Goal: Task Accomplishment & Management: Use online tool/utility

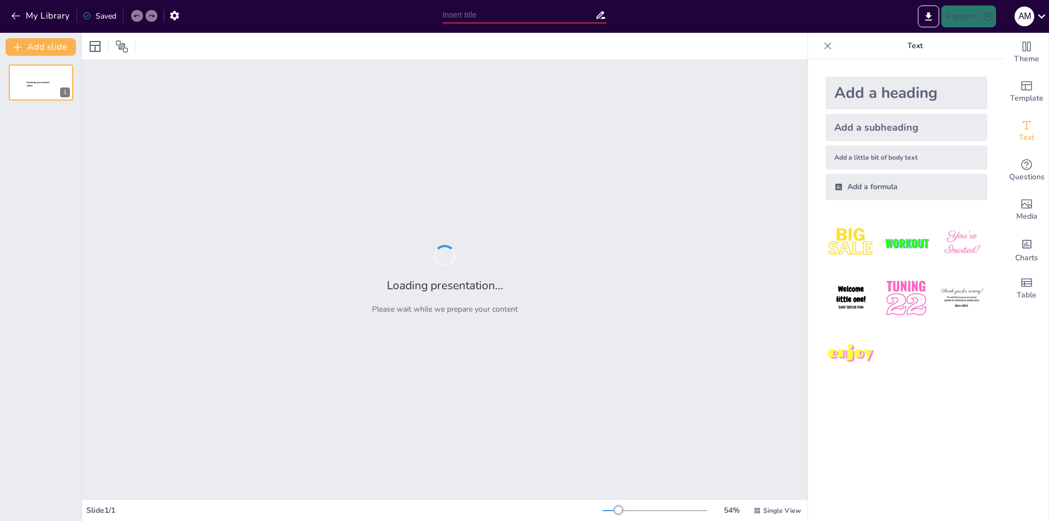
type input "derecho constitucional tributario"
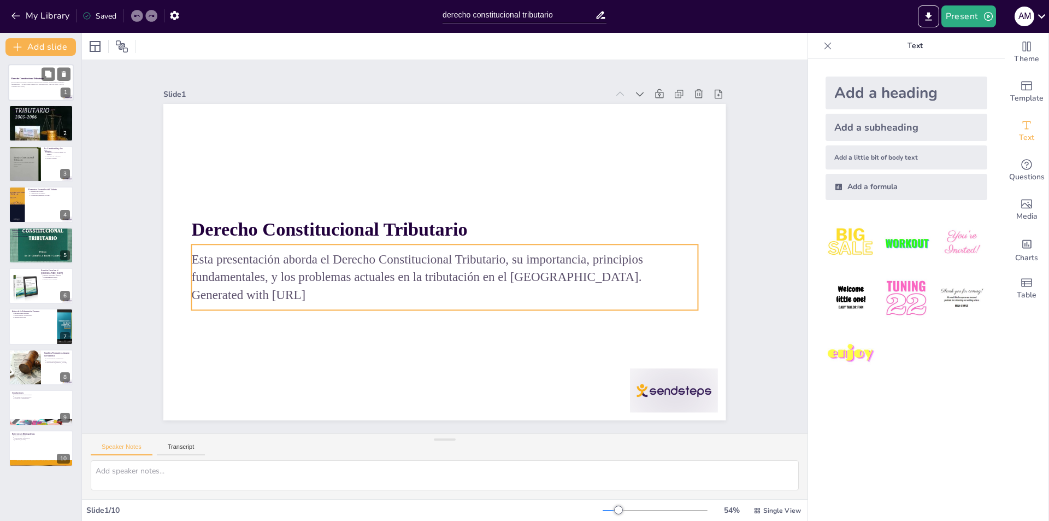
click at [51, 83] on p "Esta presentación aborda el Derecho Constitucional Tributario, su importancia, …" at bounding box center [40, 83] width 59 height 4
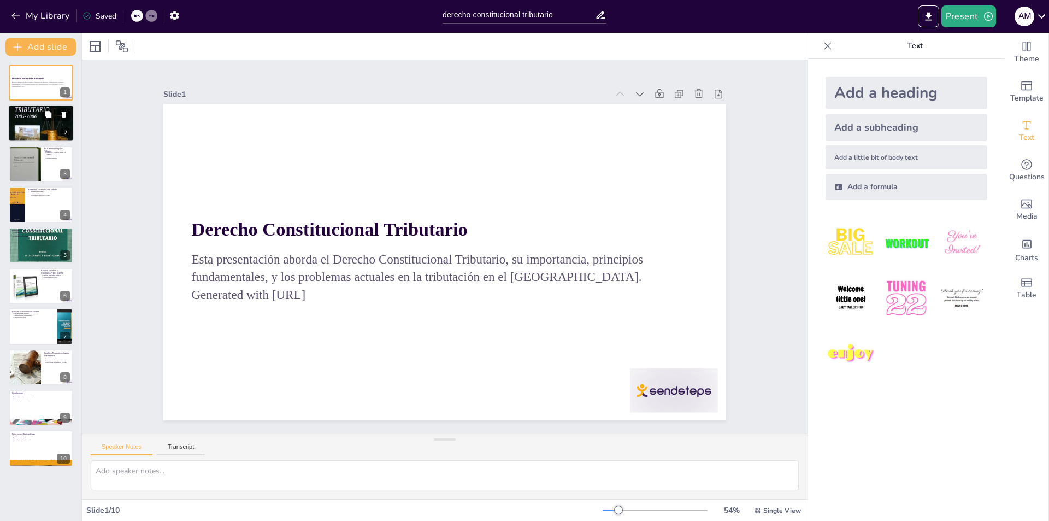
click at [54, 128] on div at bounding box center [41, 123] width 66 height 106
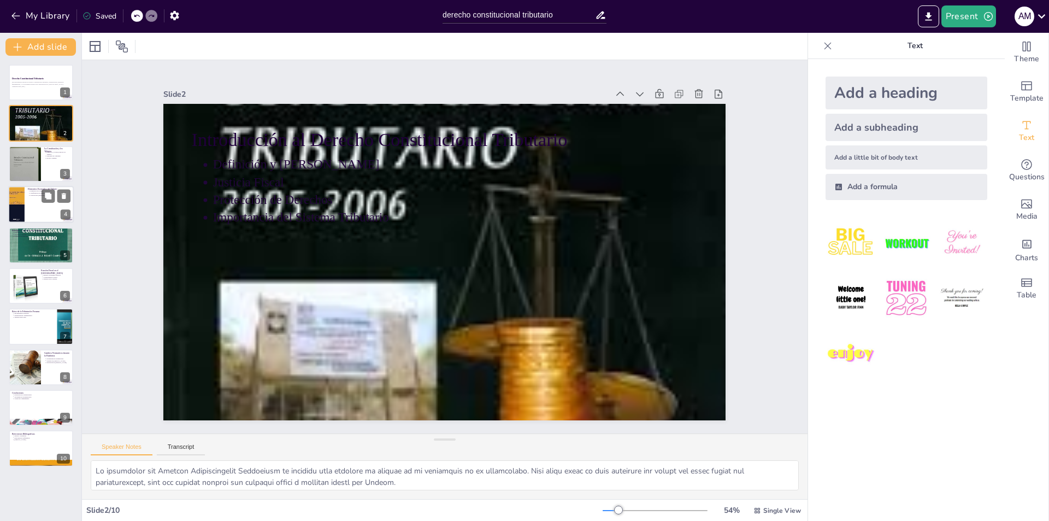
click at [56, 211] on div at bounding box center [41, 204] width 66 height 37
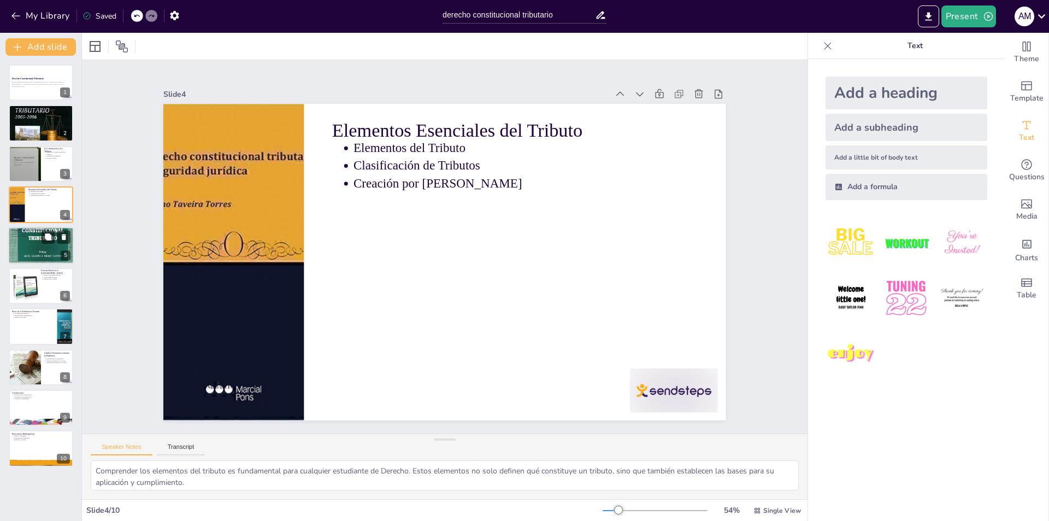
click at [34, 237] on p "Protección de Derechos" at bounding box center [42, 236] width 57 height 2
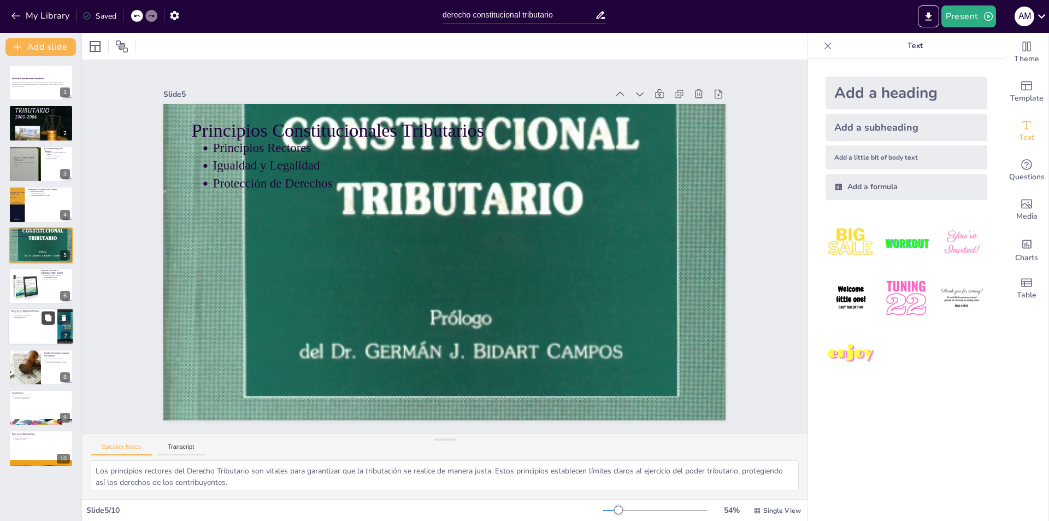
click at [43, 321] on button at bounding box center [48, 317] width 13 height 13
type textarea "La informalidad económica es uno de los principales retos para la tributación e…"
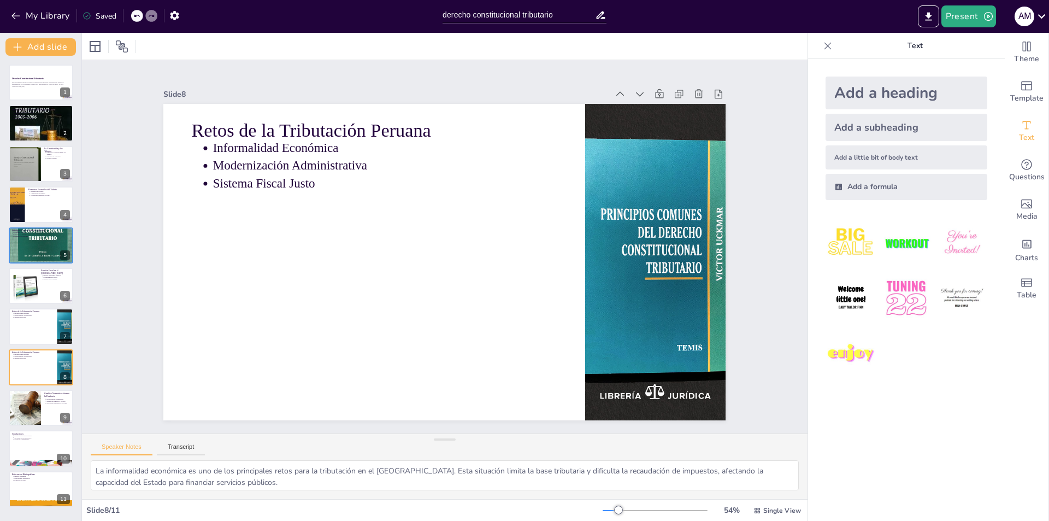
click at [177, 513] on div "Slide 8 / 11" at bounding box center [344, 510] width 516 height 10
click at [1039, 15] on icon at bounding box center [1042, 16] width 8 height 4
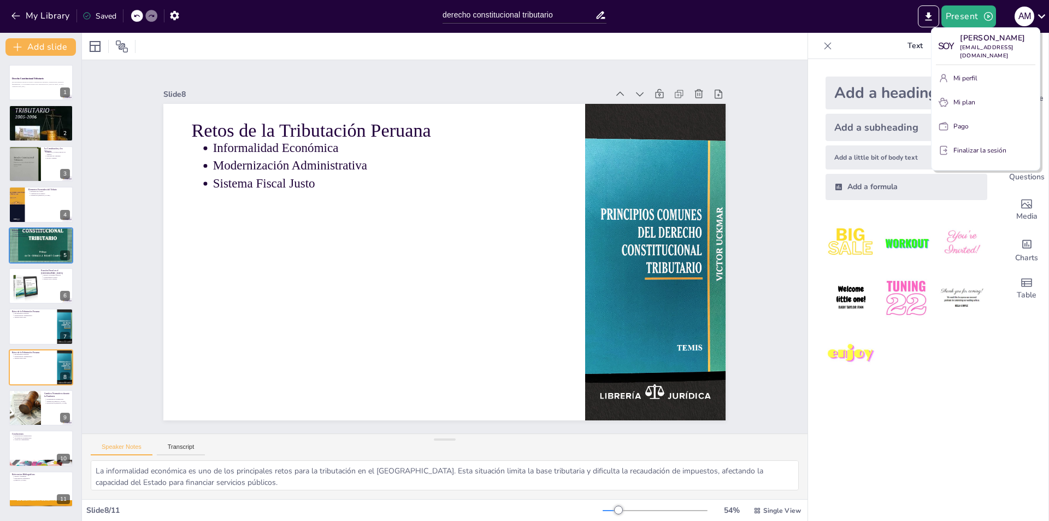
click at [966, 103] on font "Mi plan" at bounding box center [964, 102] width 22 height 9
